Goal: Information Seeking & Learning: Learn about a topic

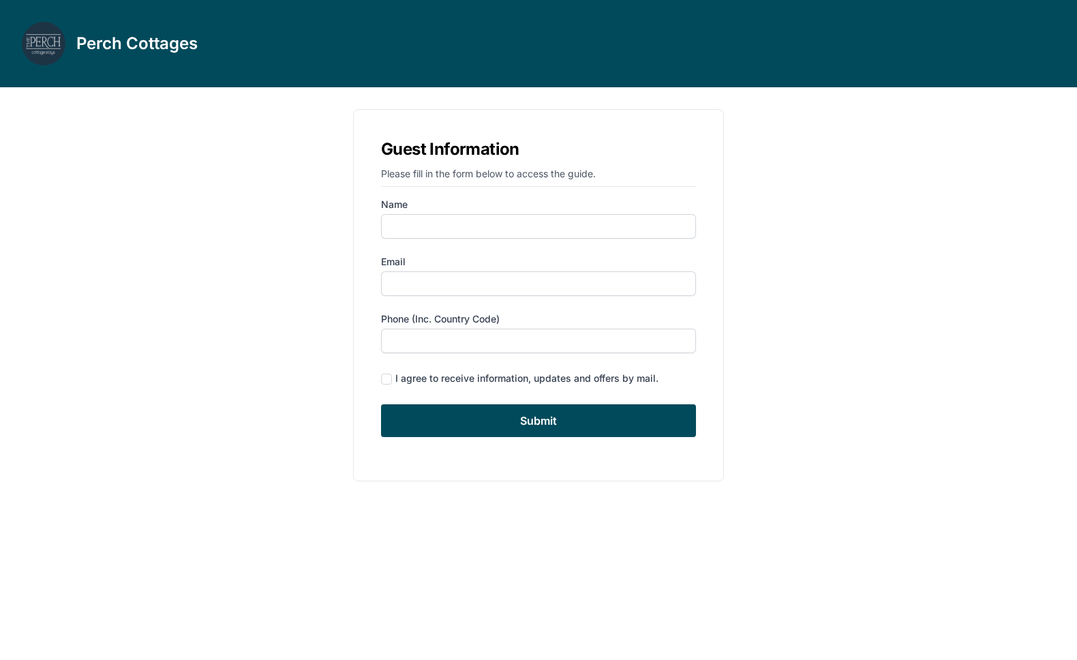
type input "[PERSON_NAME]"
click at [448, 288] on input "Email" at bounding box center [538, 283] width 315 height 25
type input "[EMAIL_ADDRESS][DOMAIN_NAME]"
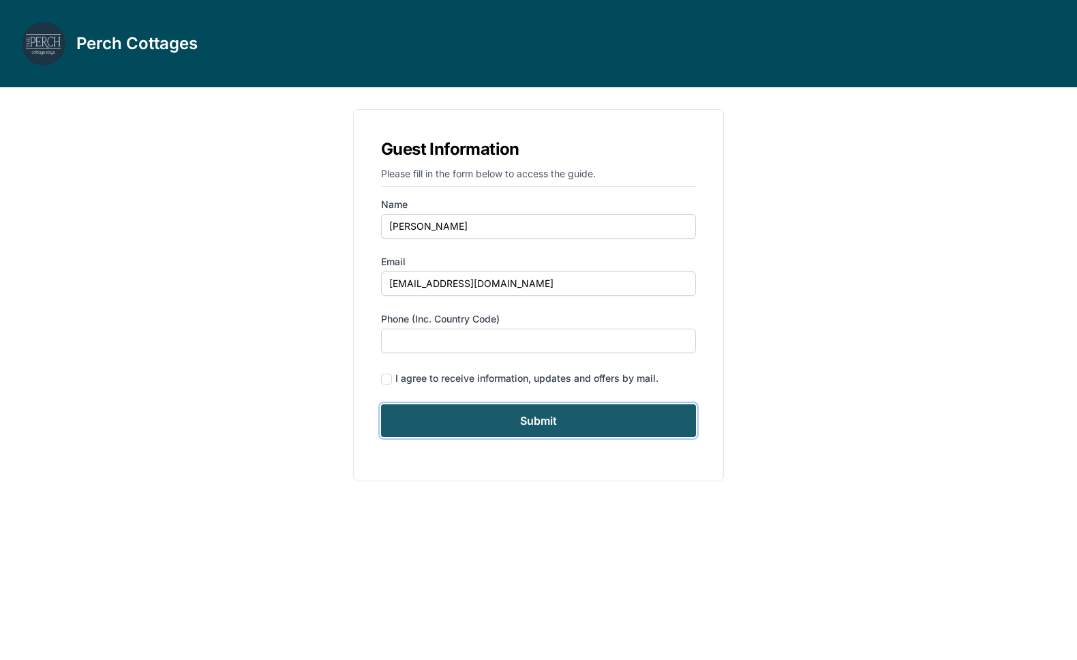
click at [501, 416] on input "Submit" at bounding box center [538, 420] width 315 height 33
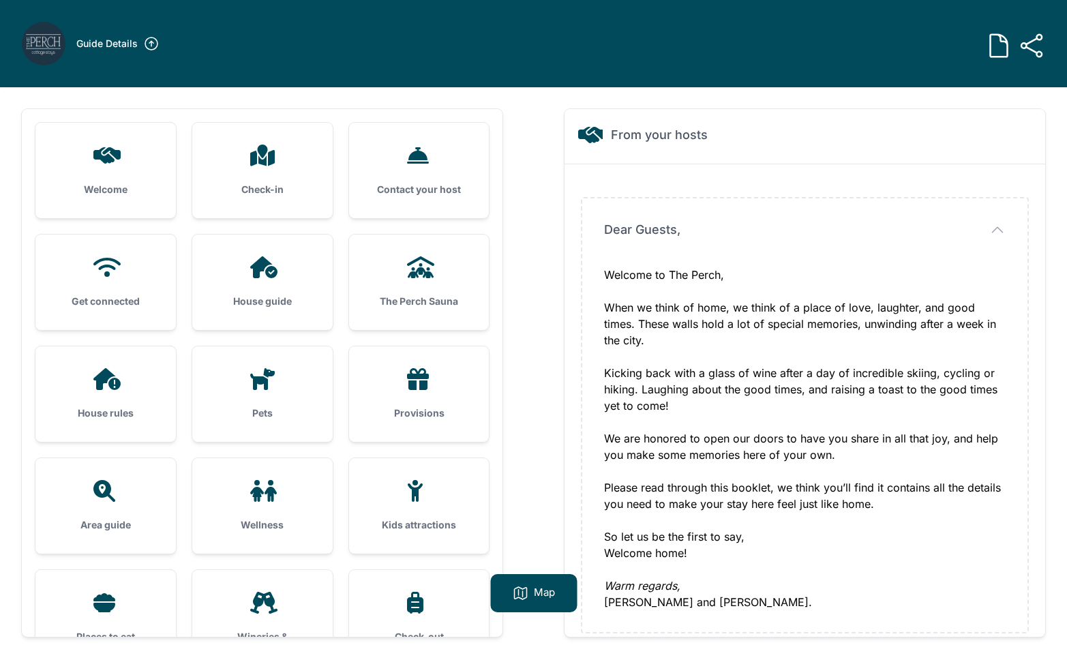
click at [401, 517] on div "Kids attractions" at bounding box center [419, 505] width 140 height 95
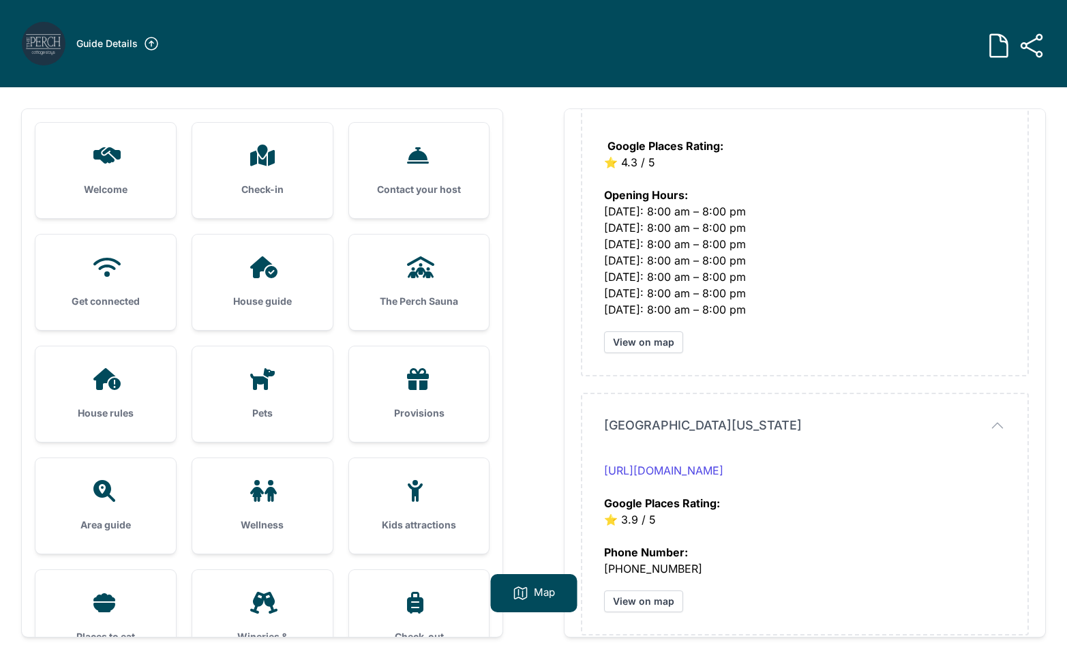
scroll to position [2247, 0]
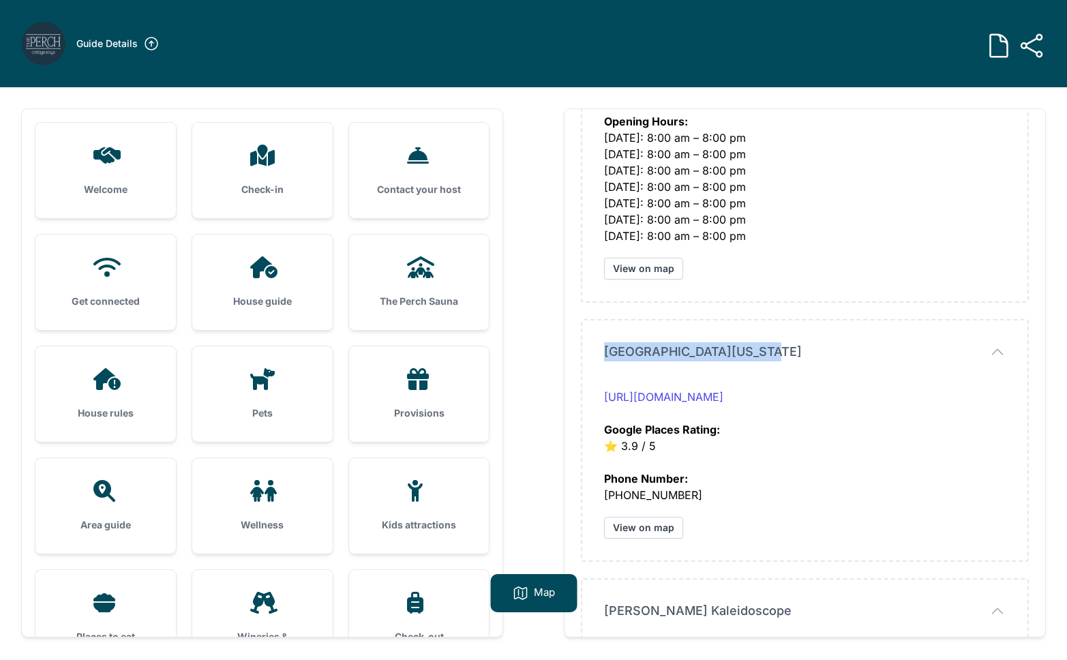
drag, startPoint x: 600, startPoint y: 348, endPoint x: 773, endPoint y: 353, distance: 173.2
click at [773, 353] on div "[GEOGRAPHIC_DATA][US_STATE] [GEOGRAPHIC_DATA][US_STATE] [URL][DOMAIN_NAME] Goog…" at bounding box center [804, 440] width 445 height 240
copy span "[GEOGRAPHIC_DATA][US_STATE]"
